Goal: Task Accomplishment & Management: Use online tool/utility

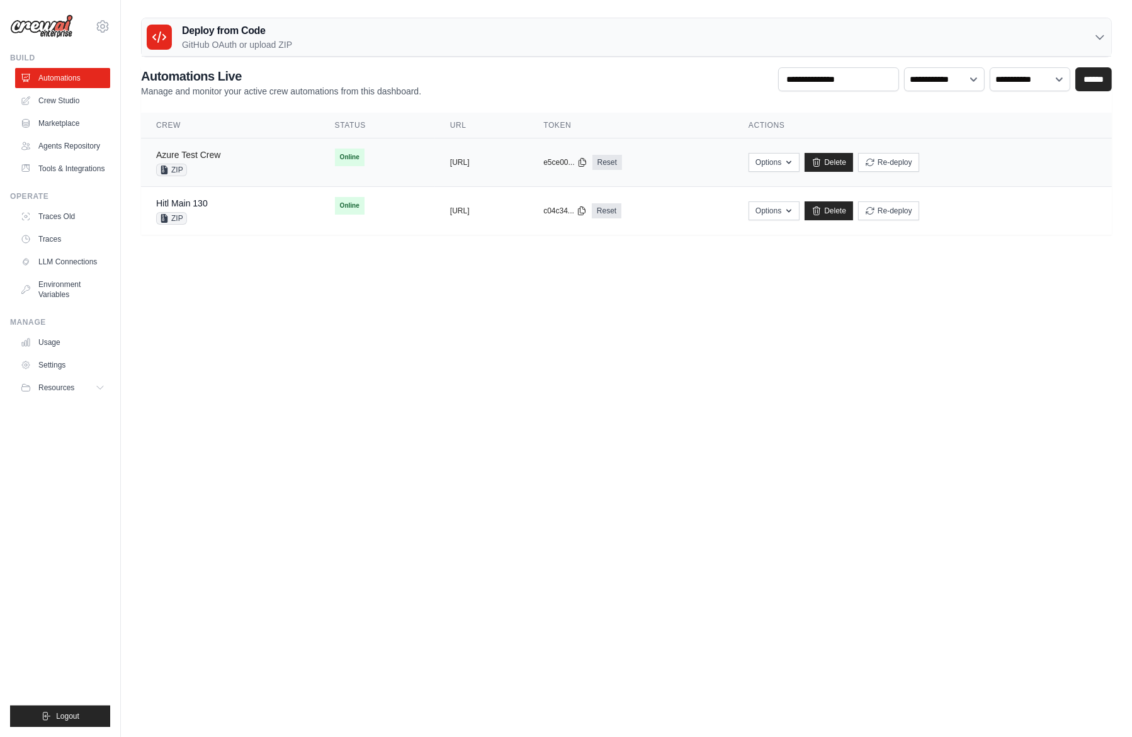
click at [196, 152] on link "Azure Test Crew" at bounding box center [188, 155] width 64 height 10
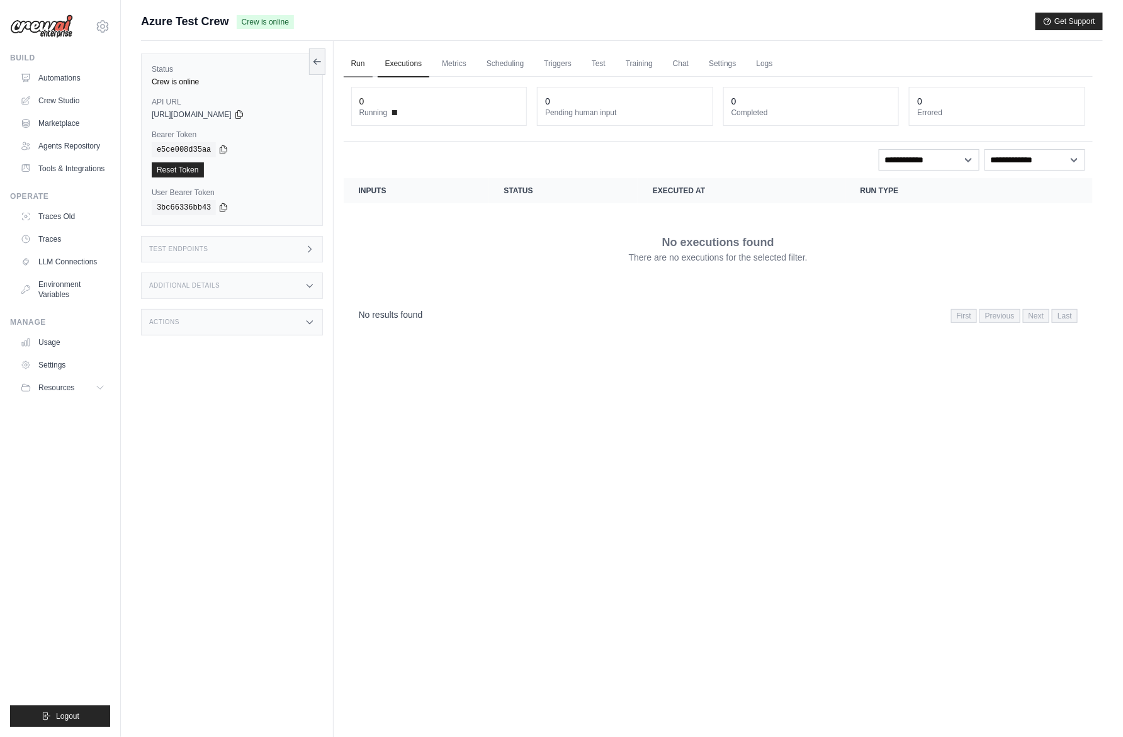
click at [364, 65] on link "Run" at bounding box center [358, 64] width 29 height 26
